Goal: Information Seeking & Learning: Learn about a topic

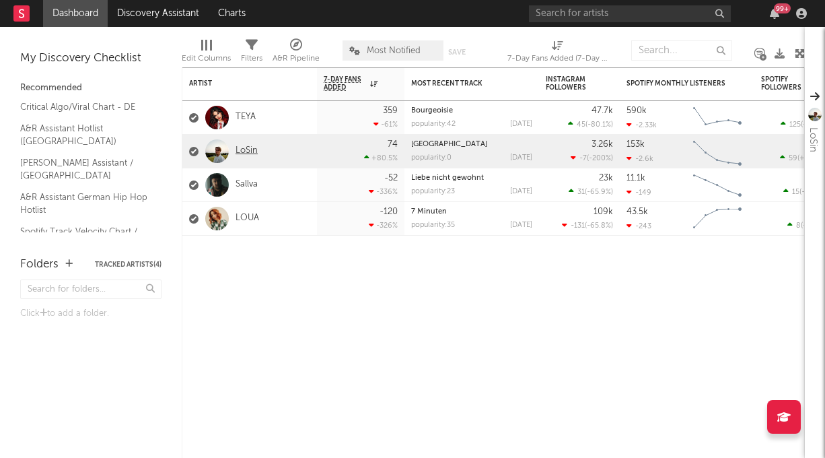
click at [241, 152] on link "LoSin" at bounding box center [247, 150] width 22 height 11
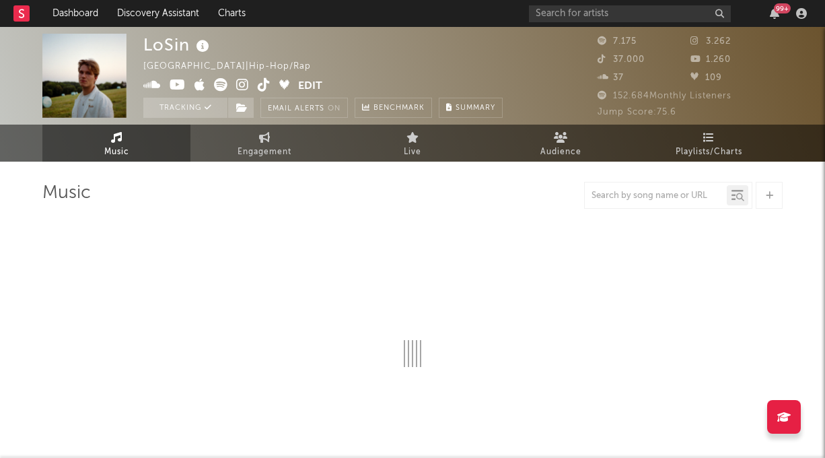
select select "6m"
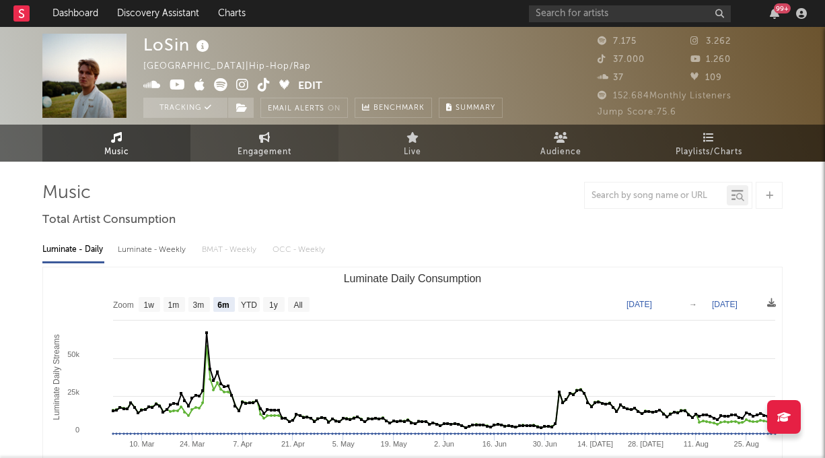
click at [296, 141] on link "Engagement" at bounding box center [265, 143] width 148 height 37
select select "1w"
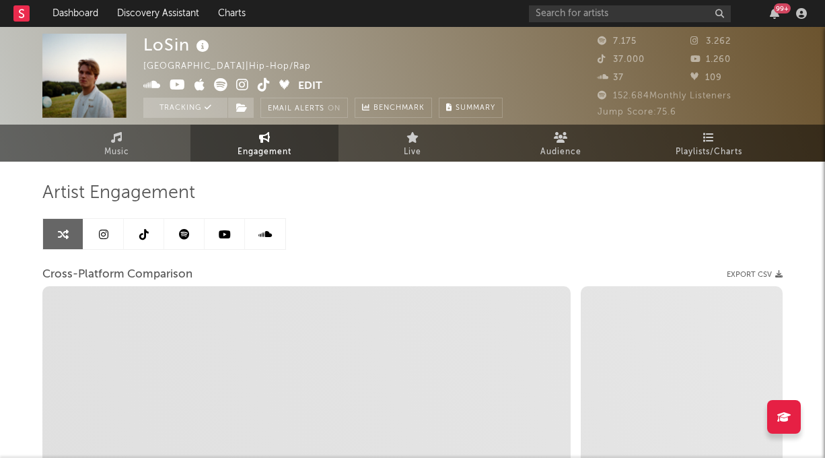
click at [112, 236] on link at bounding box center [103, 234] width 40 height 30
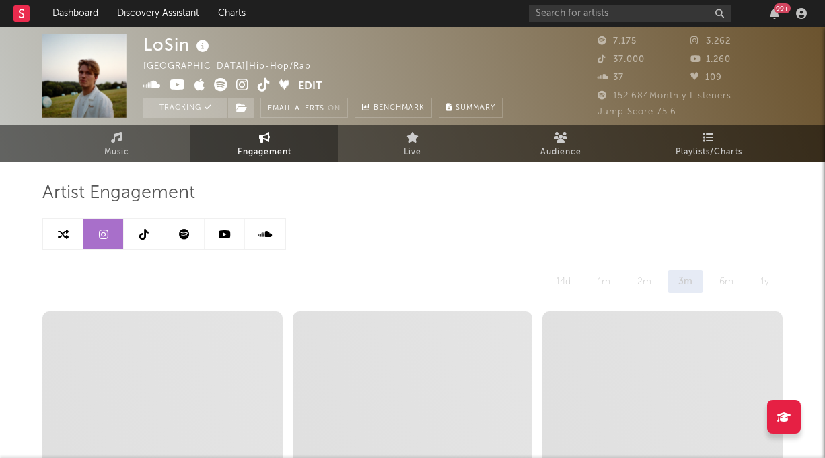
select select "6m"
click at [143, 230] on icon at bounding box center [143, 234] width 9 height 11
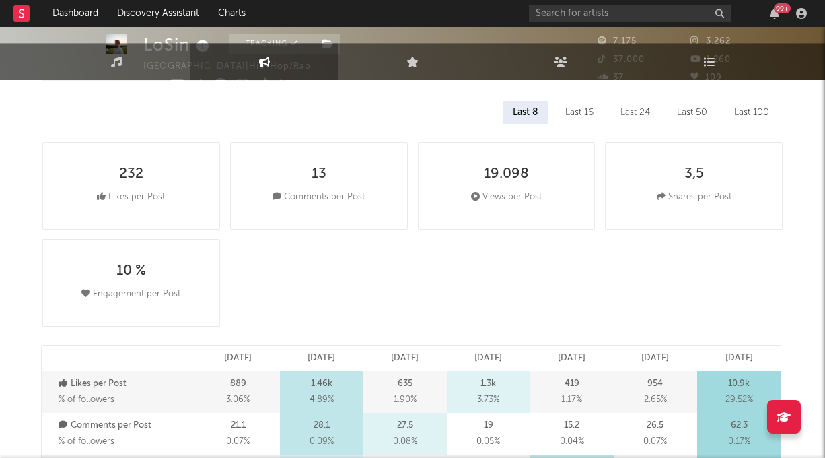
select select "6m"
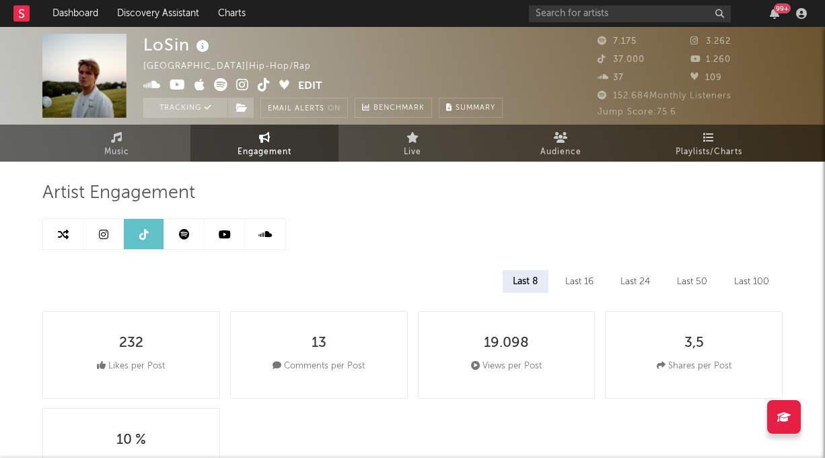
click at [109, 234] on link at bounding box center [103, 234] width 40 height 30
select select "6m"
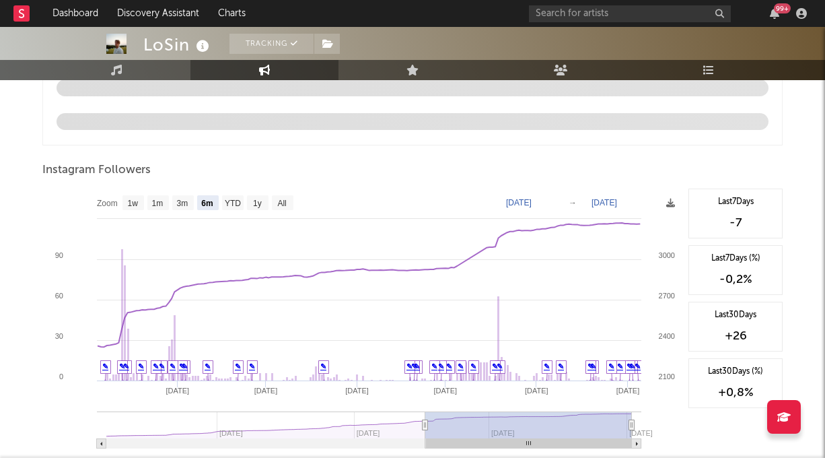
scroll to position [1435, 0]
